Goal: Check status

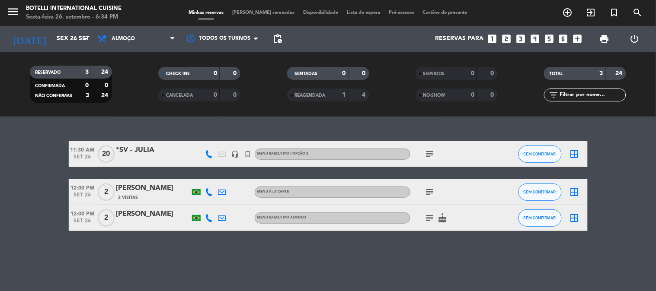
click at [112, 37] on span "Almoço" at bounding box center [123, 39] width 23 height 6
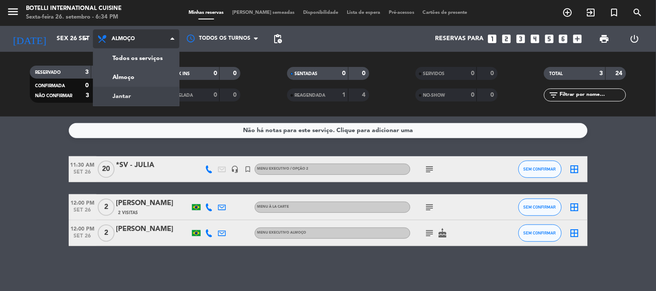
click at [112, 91] on div "menu Botelli International Cuisine Sexta-feira 26. setembro - 6:34 PM Minhas re…" at bounding box center [328, 58] width 656 height 117
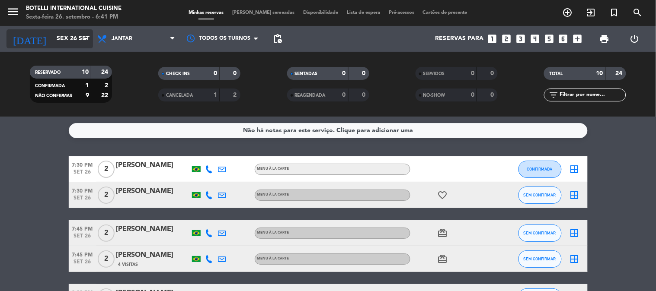
click at [52, 42] on input "Sex 26 set" at bounding box center [93, 39] width 82 height 16
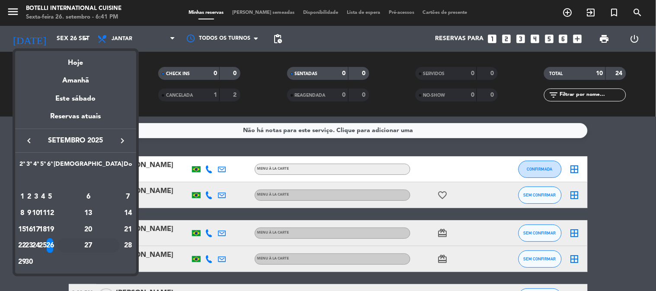
click at [102, 247] on div "27" at bounding box center [88, 246] width 63 height 15
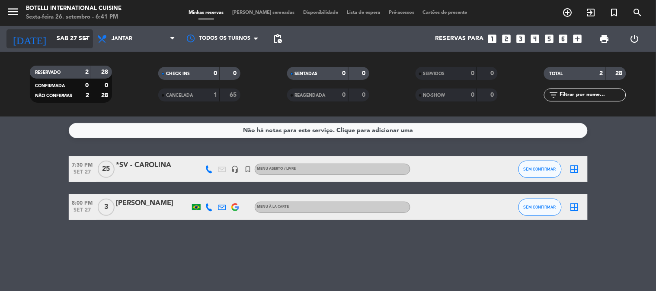
click at [52, 39] on input "Sáb 27 set" at bounding box center [93, 39] width 82 height 16
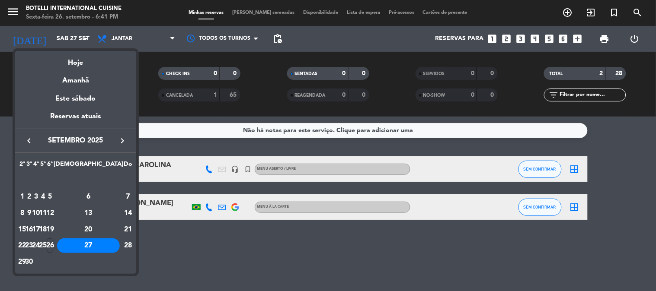
click at [122, 40] on div at bounding box center [328, 145] width 656 height 291
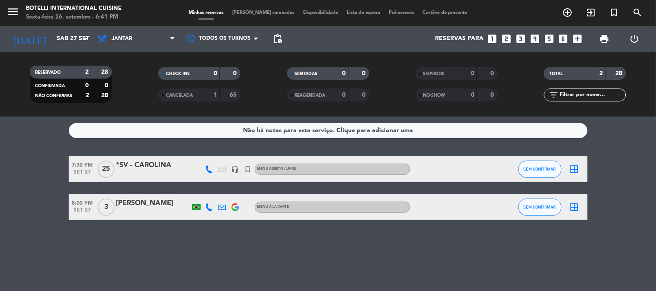
click at [122, 40] on span "Jantar" at bounding box center [122, 39] width 21 height 6
click at [132, 80] on div "menu Botelli International Cuisine Sexta-feira 26. setembro - 6:41 PM Minhas re…" at bounding box center [328, 58] width 656 height 117
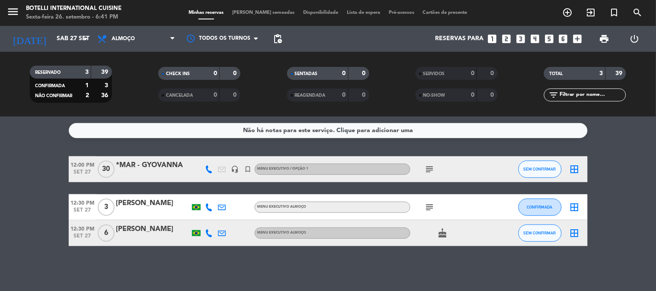
click at [427, 166] on icon "subject" at bounding box center [430, 169] width 10 height 10
click at [425, 210] on icon "subject" at bounding box center [430, 207] width 10 height 10
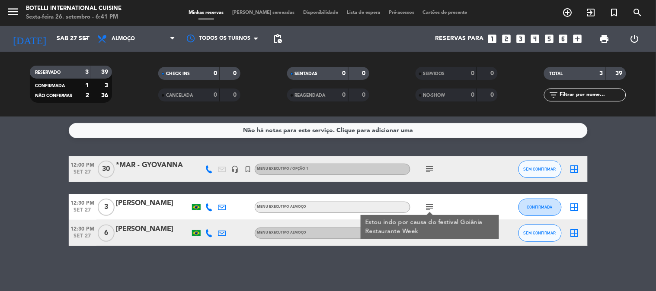
click at [426, 208] on icon "subject" at bounding box center [430, 207] width 10 height 10
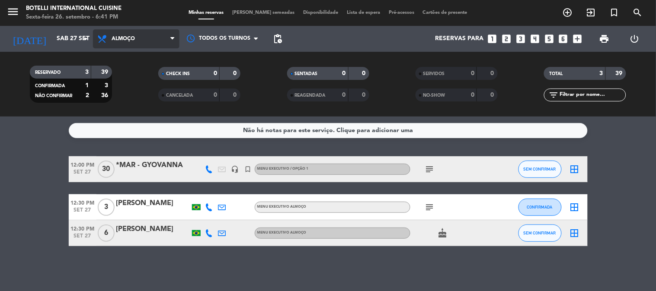
click at [116, 42] on span "Almoço" at bounding box center [136, 38] width 86 height 19
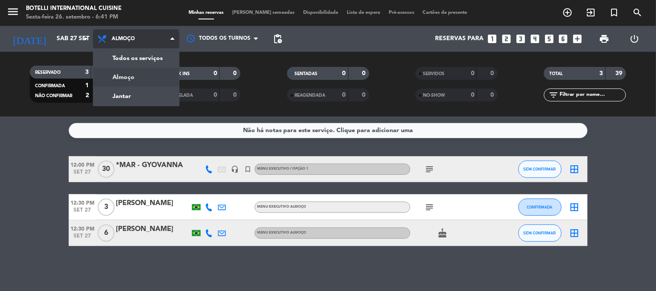
click at [116, 42] on span "Almoço" at bounding box center [136, 38] width 86 height 19
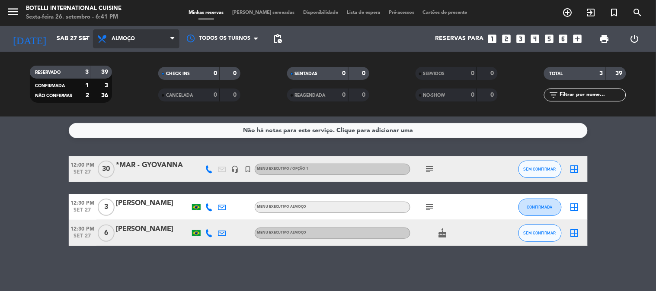
click at [116, 42] on span "Almoço" at bounding box center [136, 38] width 86 height 19
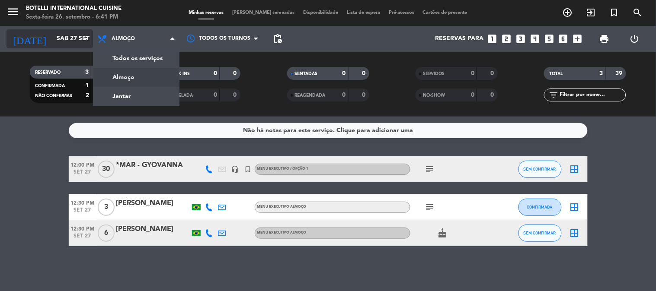
click at [80, 41] on input "Sáb 27 set" at bounding box center [93, 39] width 82 height 16
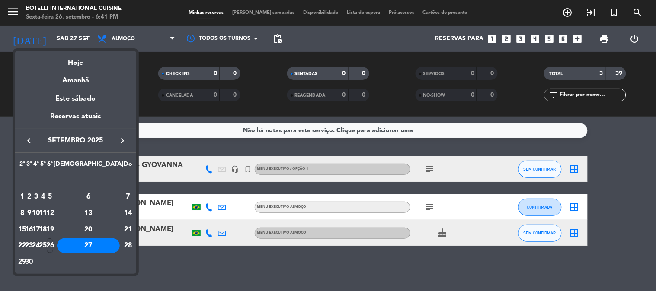
click at [120, 33] on div at bounding box center [328, 145] width 656 height 291
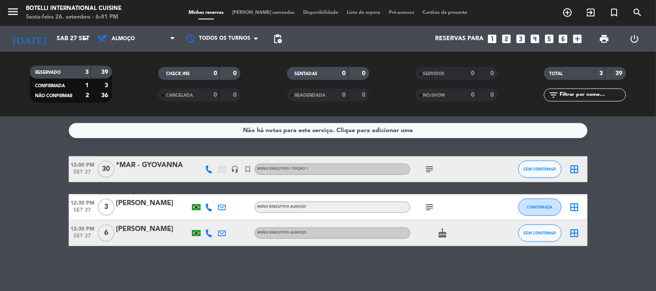
click at [120, 33] on span "Almoço" at bounding box center [136, 38] width 86 height 19
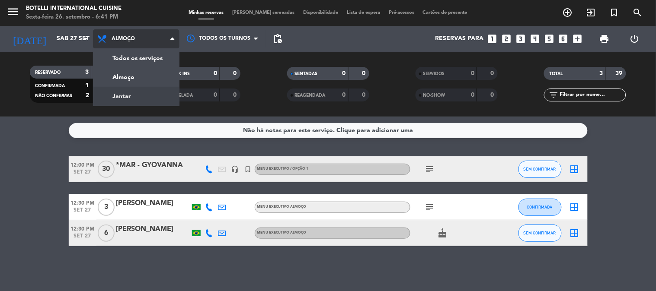
click at [130, 87] on div "menu Botelli International Cuisine Sexta-feira 26. setembro - 6:41 PM Minhas re…" at bounding box center [328, 58] width 656 height 117
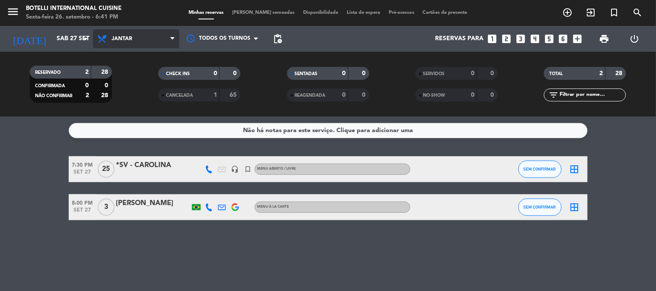
click at [123, 36] on span "Jantar" at bounding box center [122, 39] width 21 height 6
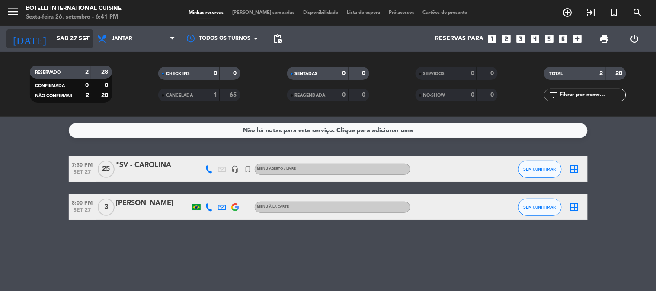
click at [52, 33] on input "Sáb 27 set" at bounding box center [93, 39] width 82 height 16
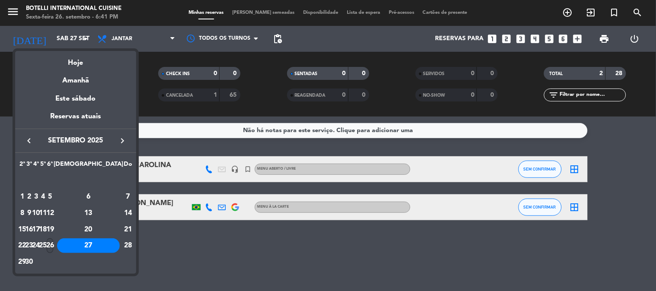
click at [53, 243] on div "26" at bounding box center [50, 246] width 6 height 15
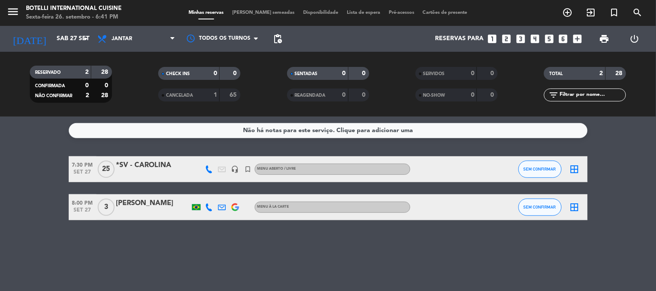
type input "Sex 26 set"
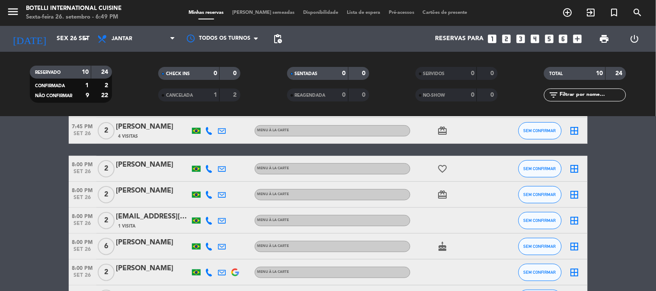
scroll to position [192, 0]
